Goal: Communication & Community: Answer question/provide support

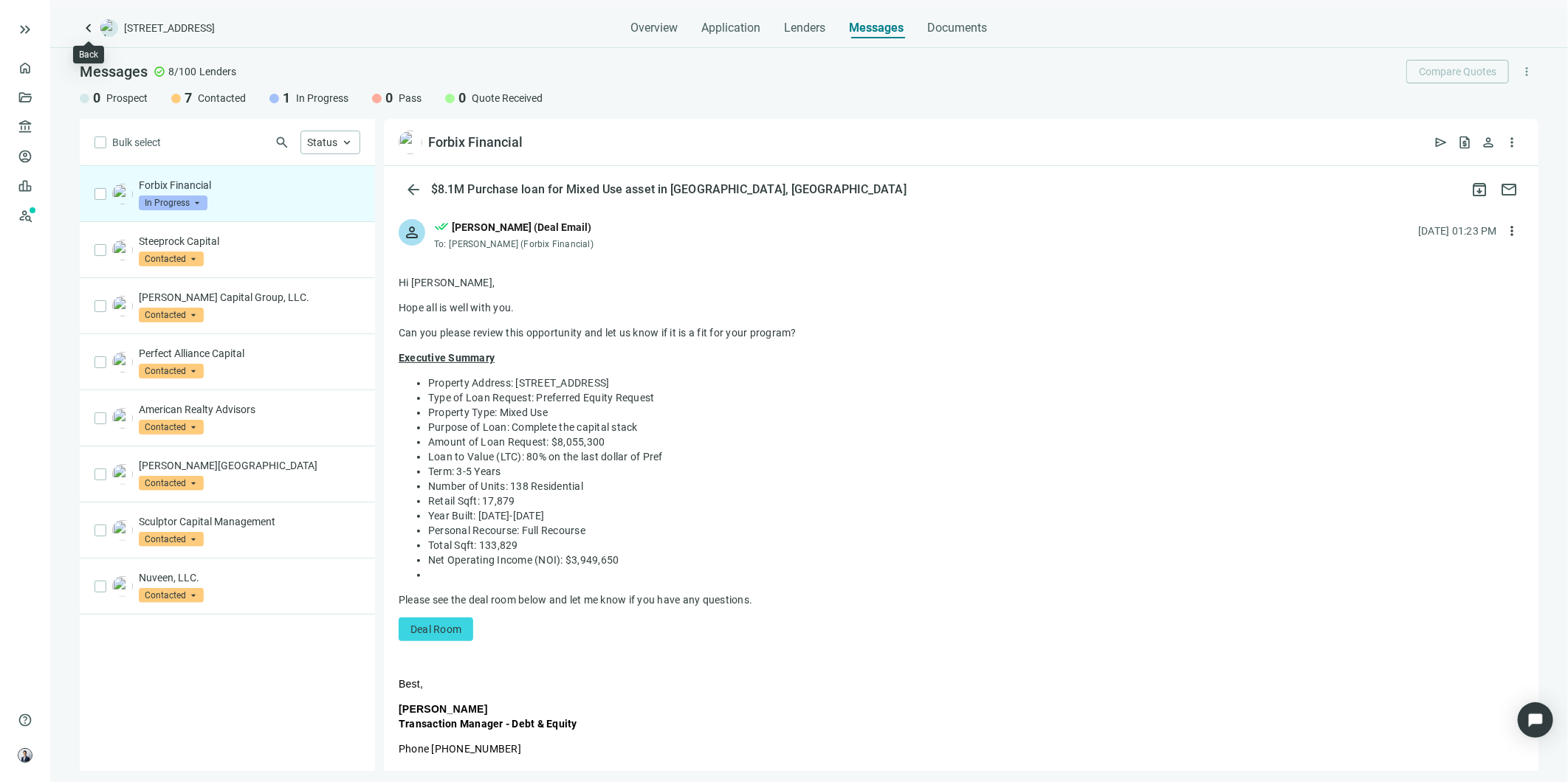
click at [82, 32] on span "keyboard_arrow_left" at bounding box center [88, 28] width 18 height 18
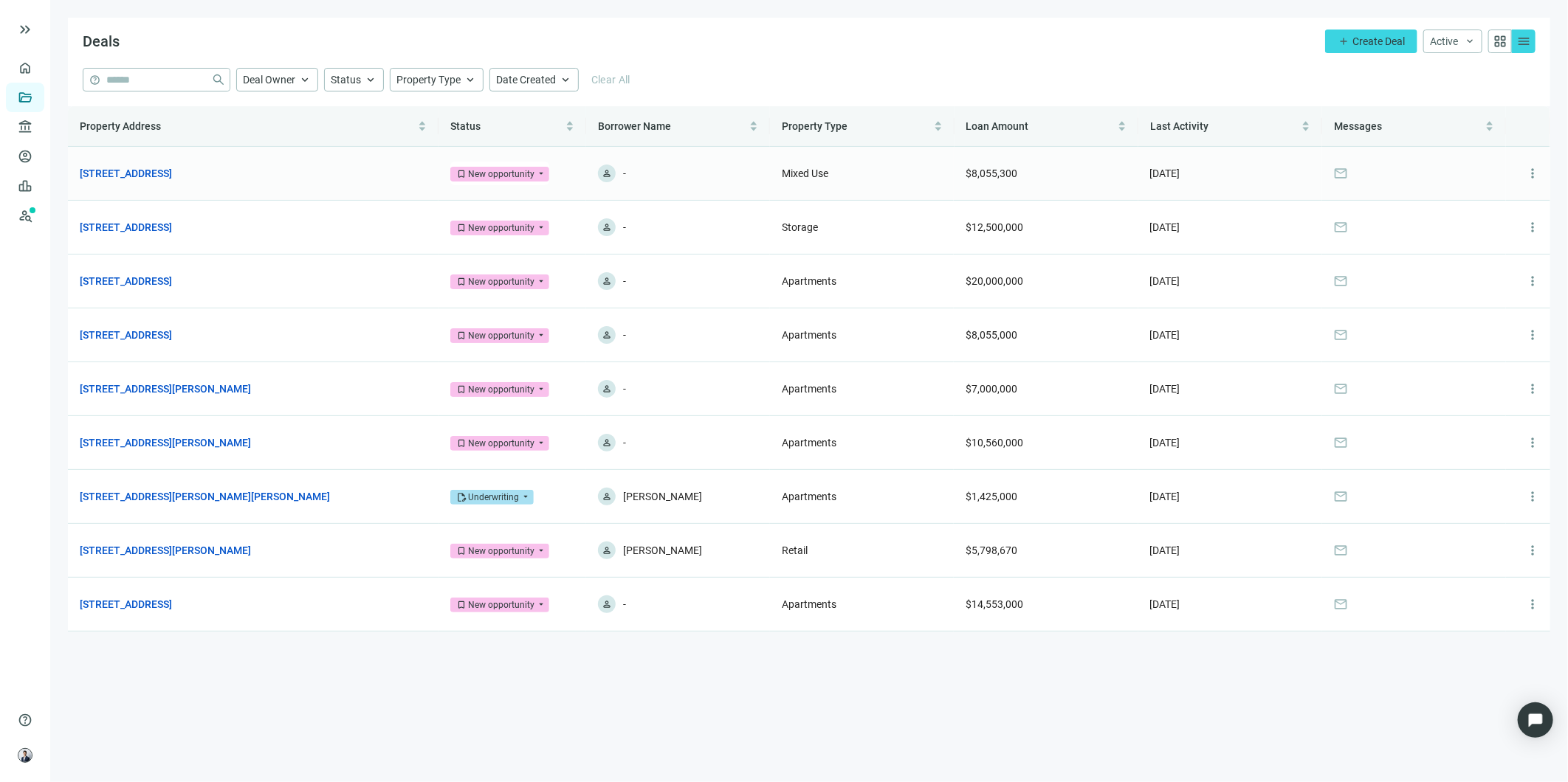
click at [172, 178] on link "[STREET_ADDRESS]" at bounding box center [126, 173] width 92 height 16
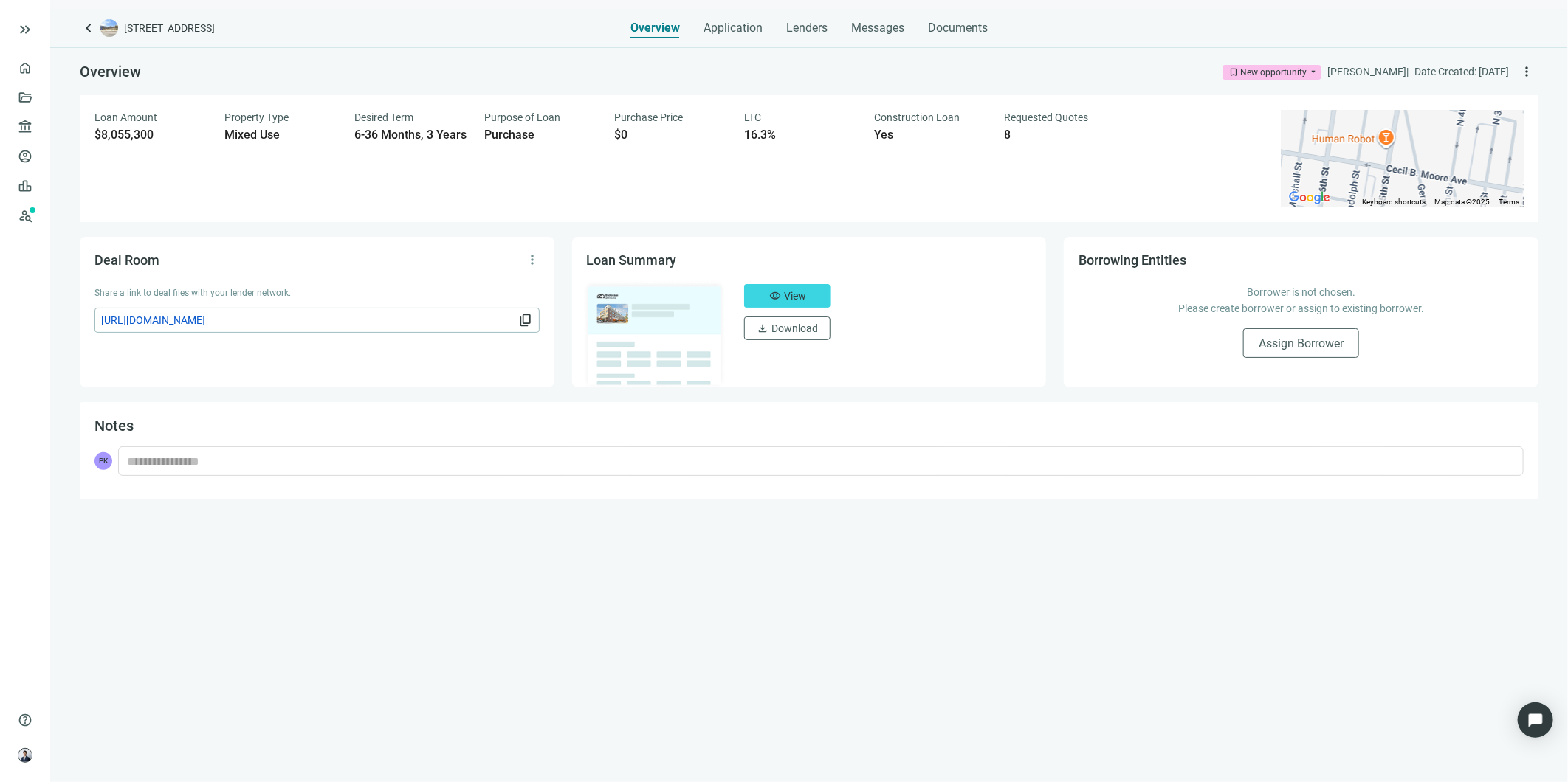
click at [887, 33] on span "Messages" at bounding box center [878, 28] width 54 height 14
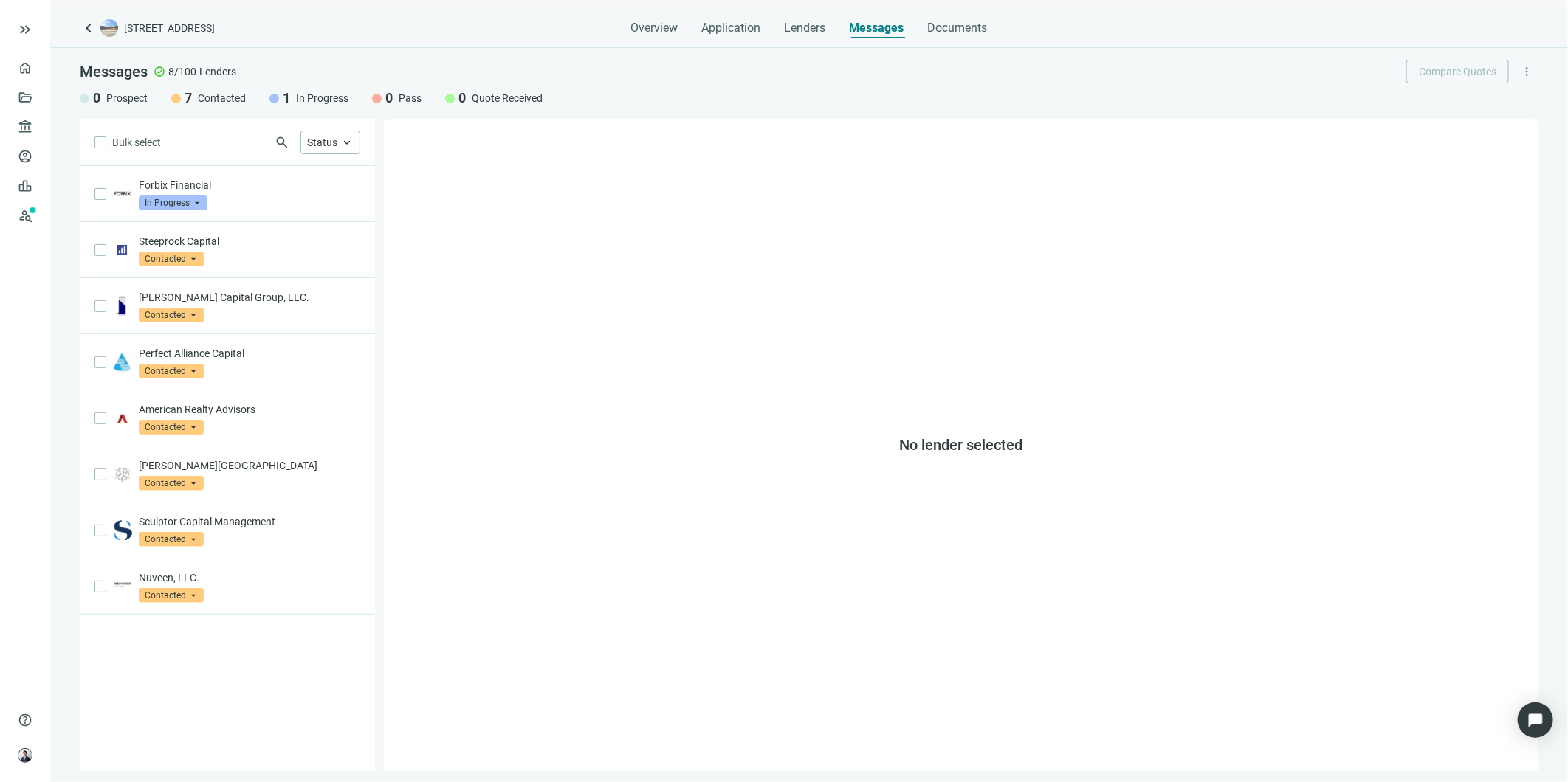
click at [222, 193] on p "Forbix Financial" at bounding box center [250, 184] width 222 height 15
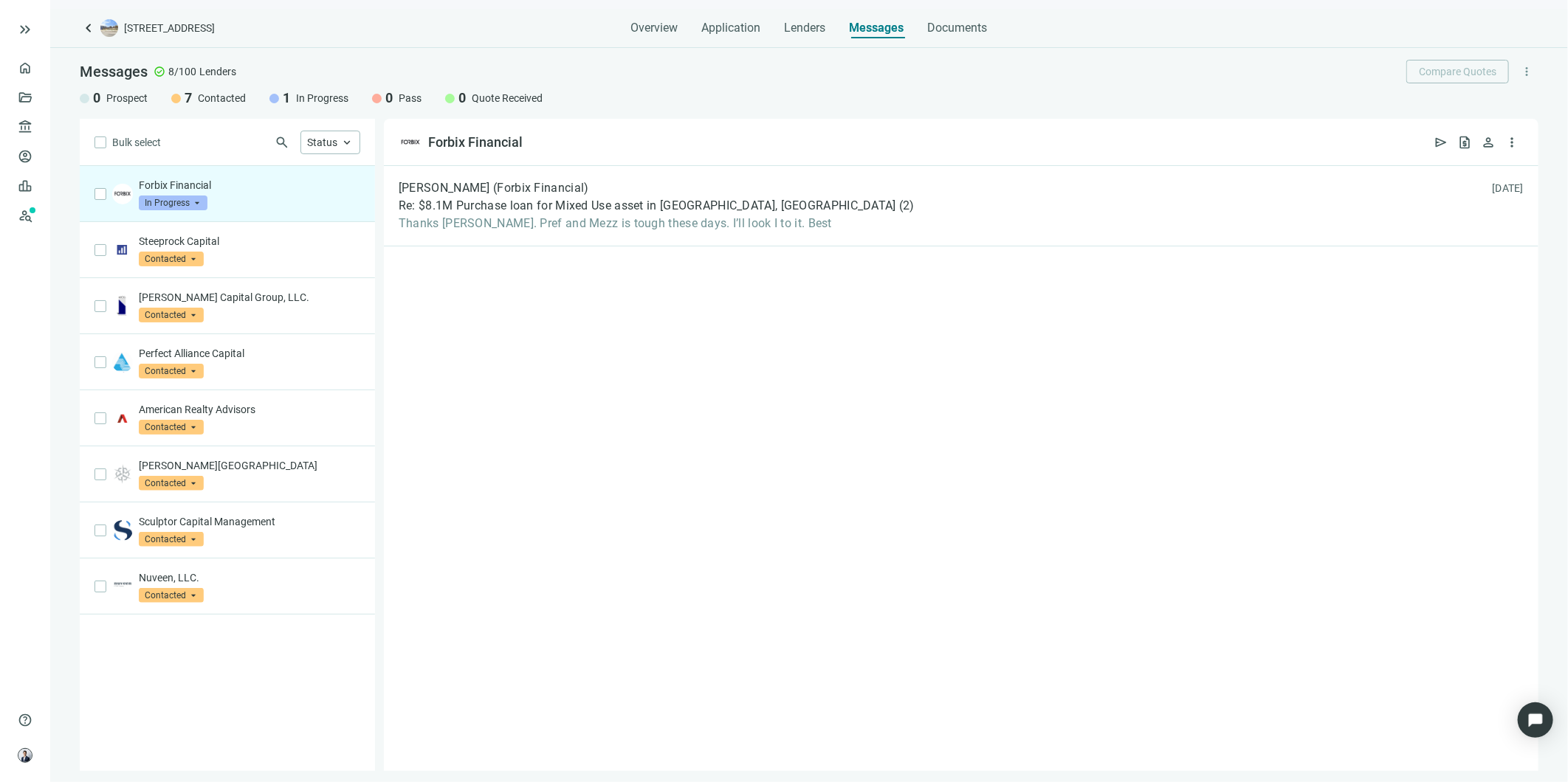
click at [862, 220] on div "Valerie Hapner (Forbix Financial) Re: $8.1M Purchase loan for Mixed Use asset i…" at bounding box center [961, 206] width 1155 height 81
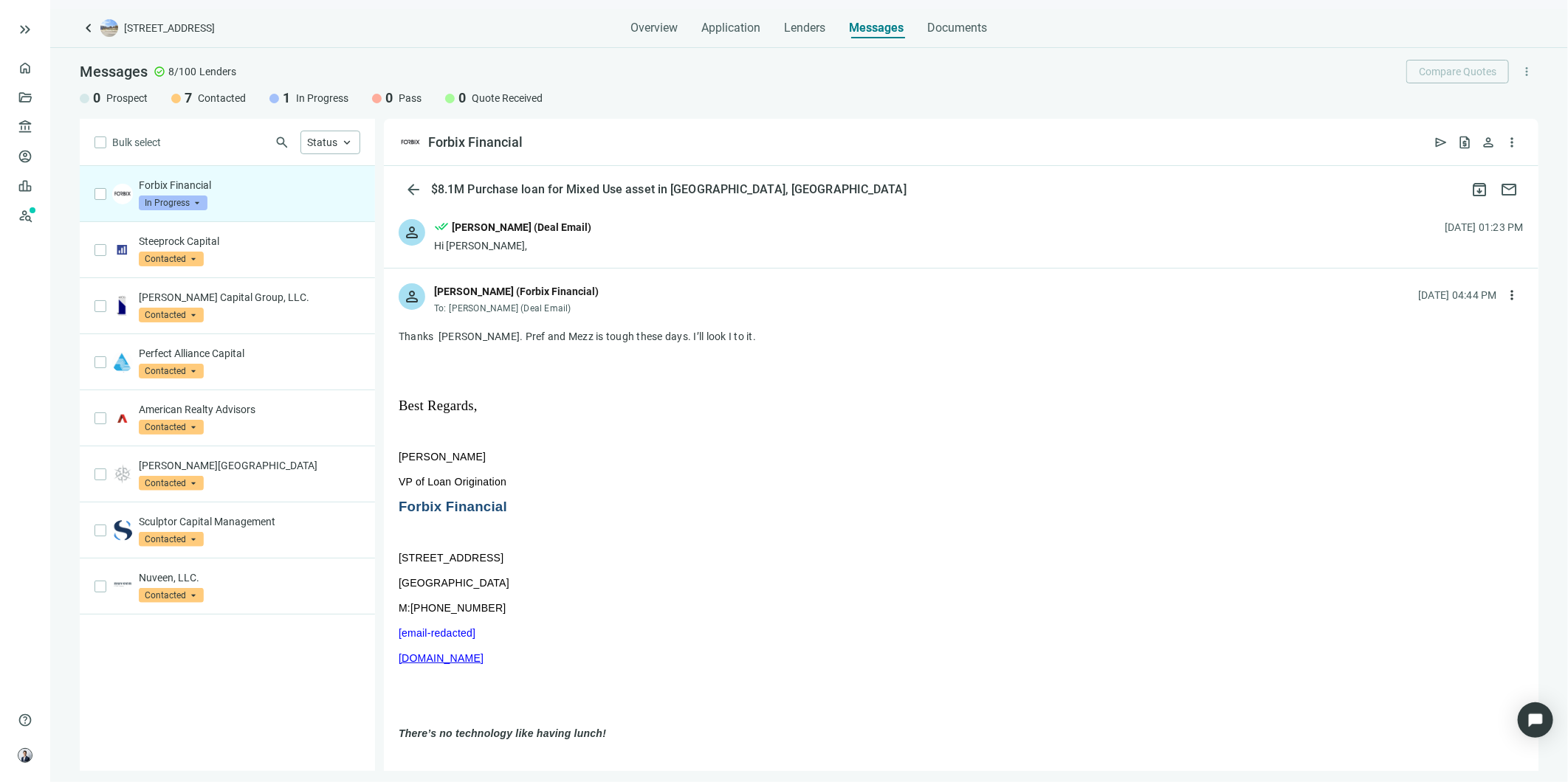
click at [1505, 290] on span "more_vert" at bounding box center [1512, 295] width 15 height 15
click at [1415, 323] on div "reply Reply" at bounding box center [1431, 329] width 157 height 26
type textarea "**********"
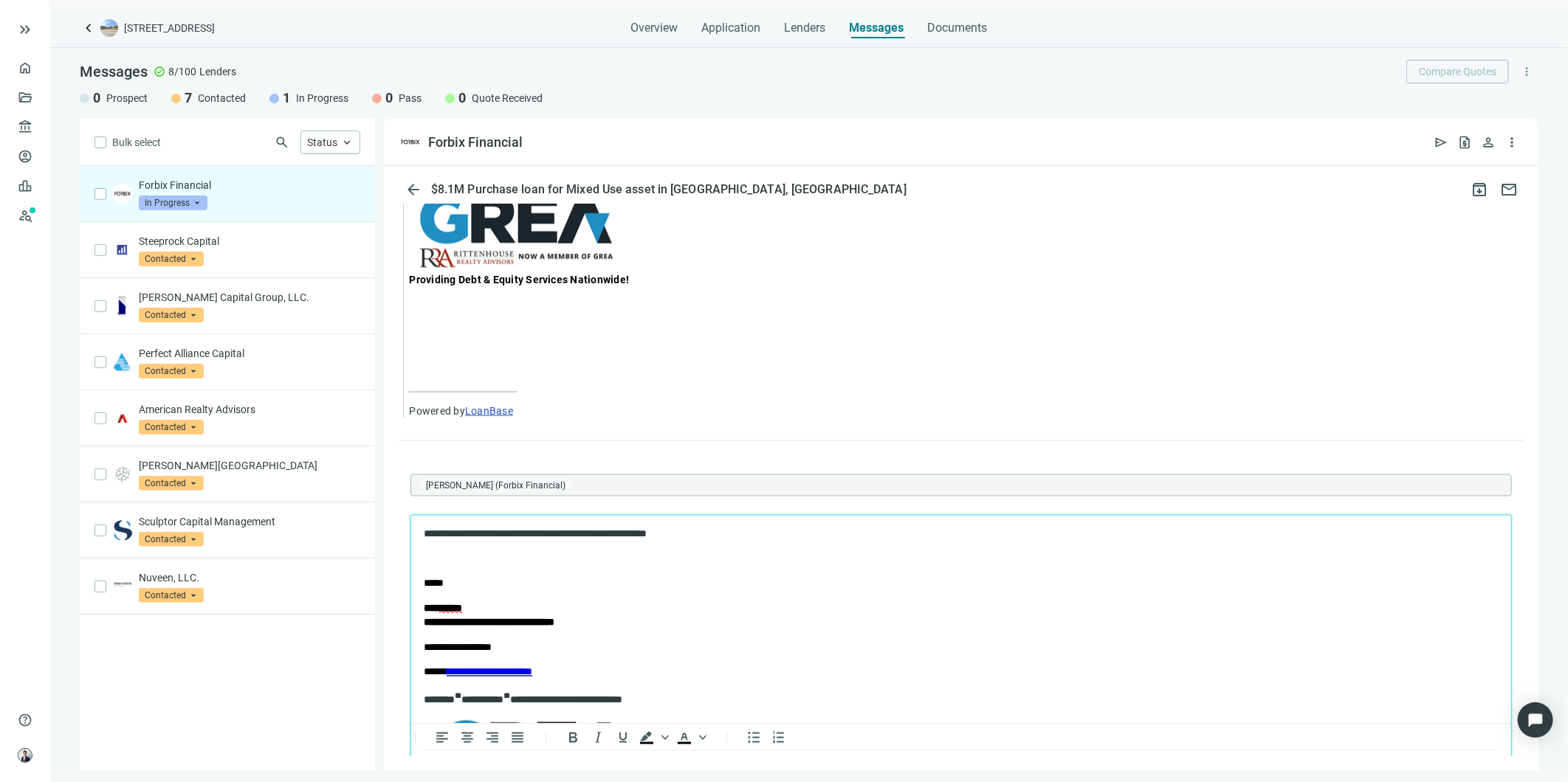
scroll to position [1539, 0]
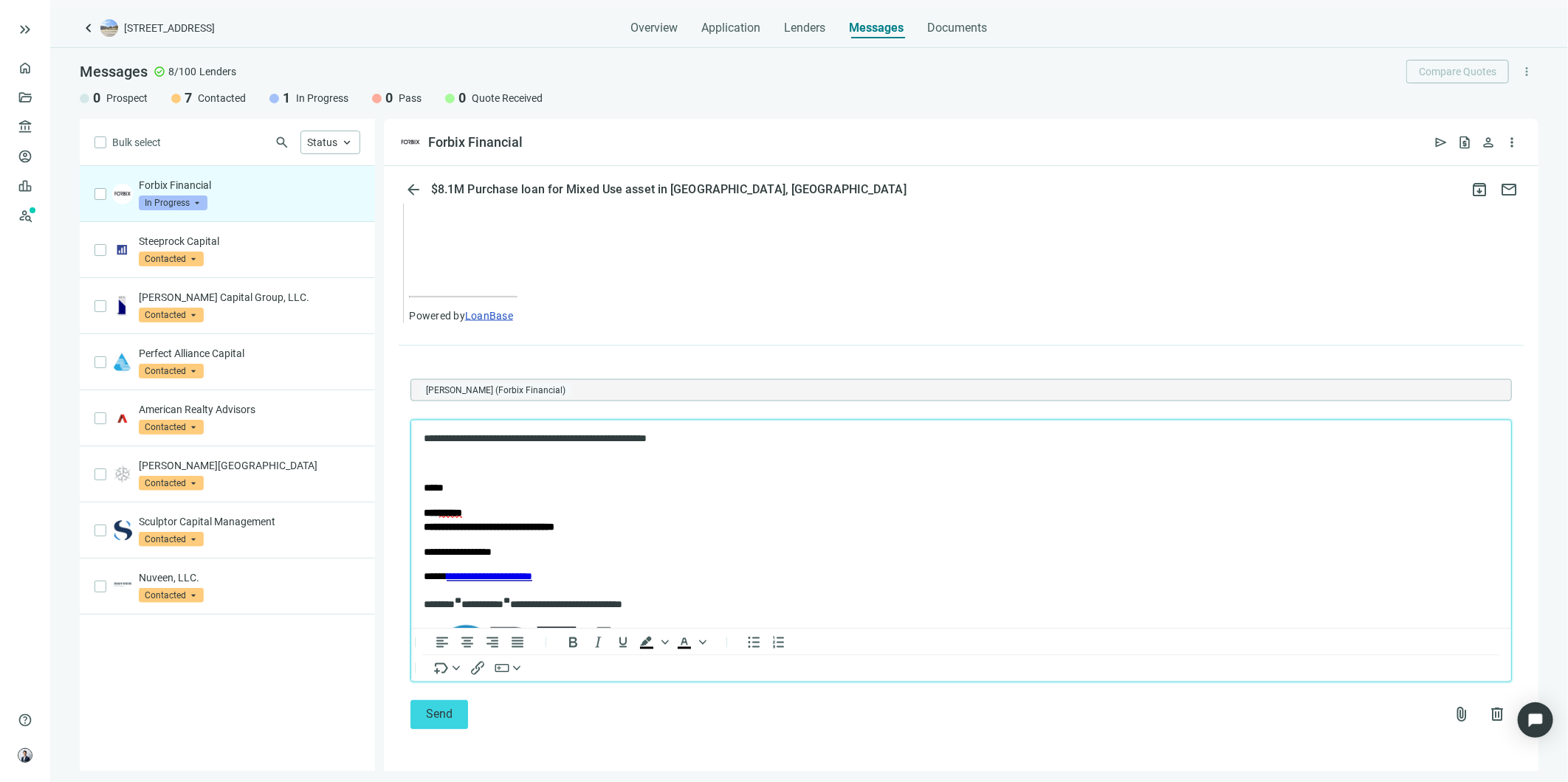
click at [509, 439] on p "**********" at bounding box center [947, 439] width 1048 height 15
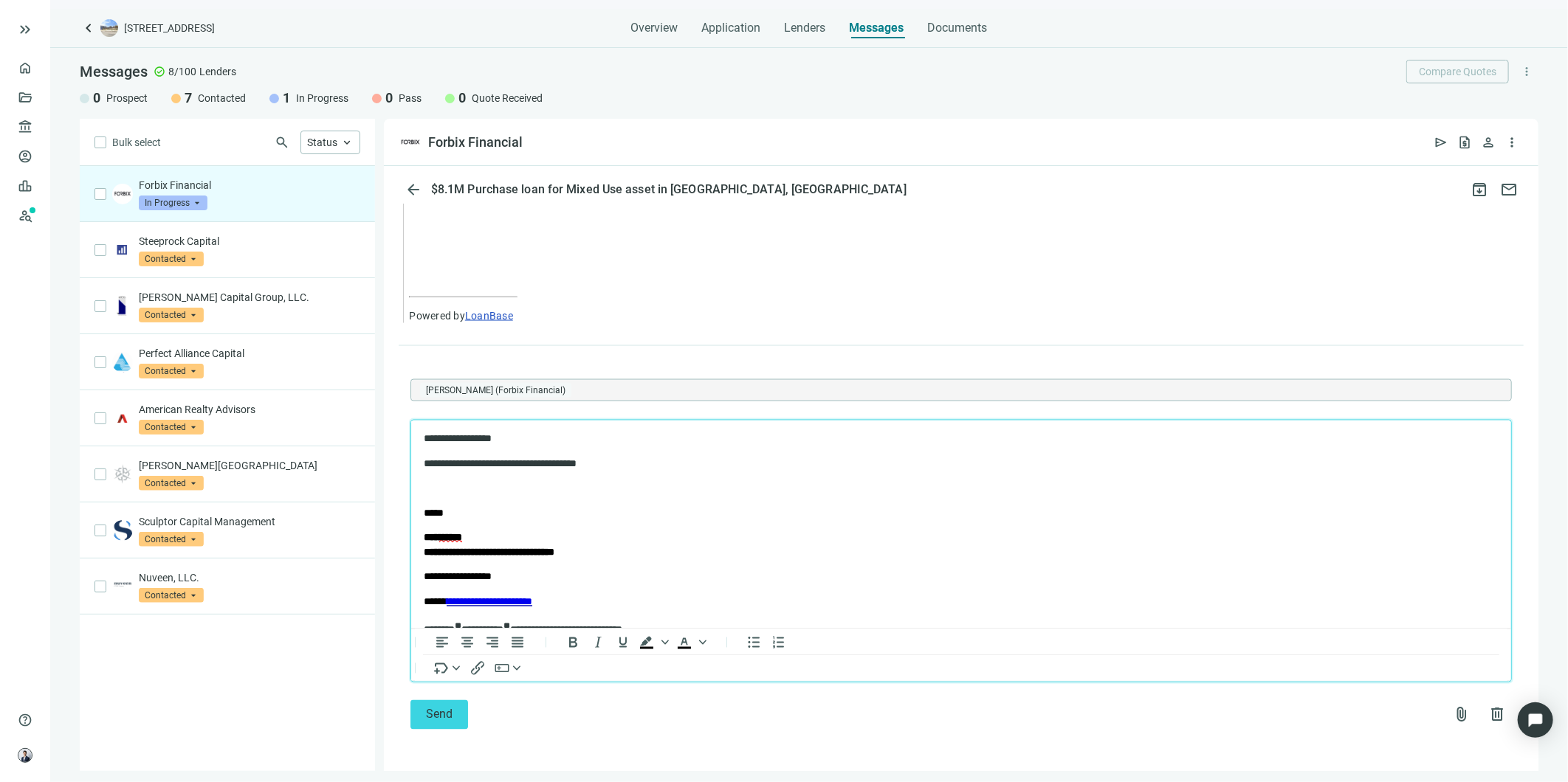
click at [606, 492] on p "Rich Text Area. Press ALT-0 for help." at bounding box center [961, 488] width 1075 height 15
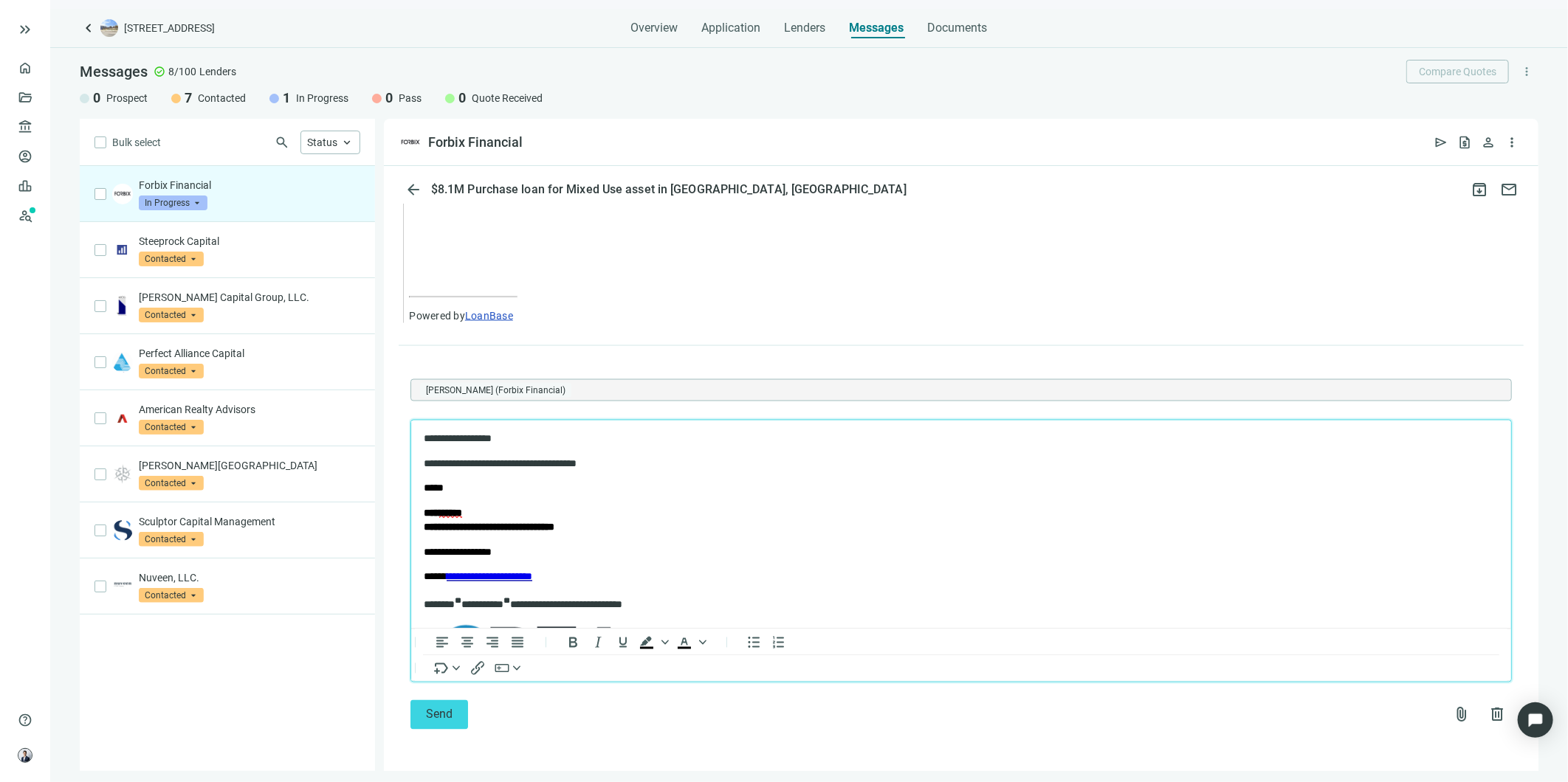
click at [449, 710] on span "Send" at bounding box center [439, 715] width 26 height 14
